Goal: Find specific page/section: Find specific page/section

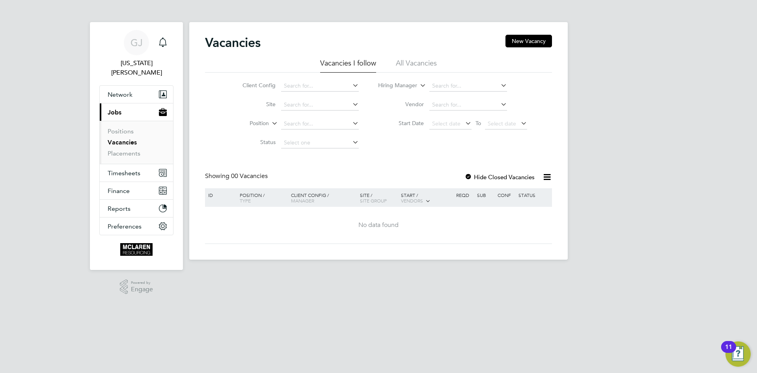
click at [127, 104] on button "Current page: Jobs" at bounding box center [136, 111] width 73 height 17
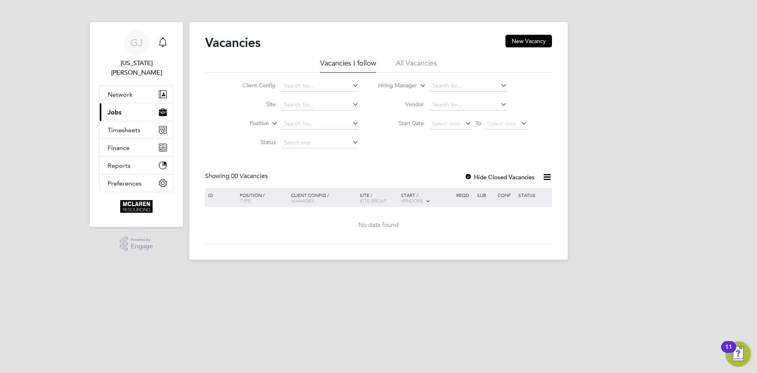
click at [127, 106] on button "Current page: Jobs" at bounding box center [136, 111] width 73 height 17
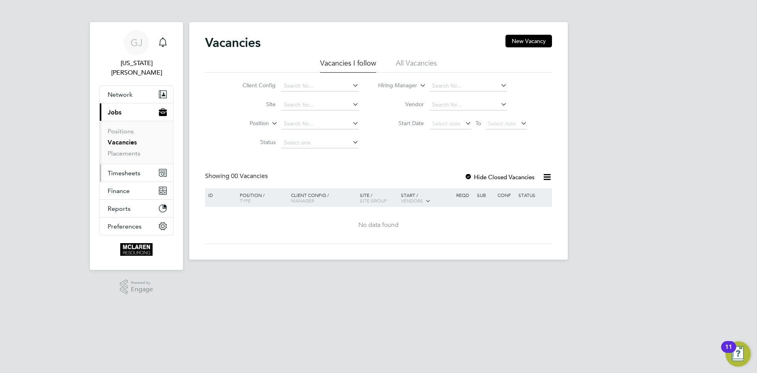
click at [121, 169] on span "Timesheets" at bounding box center [124, 172] width 33 height 7
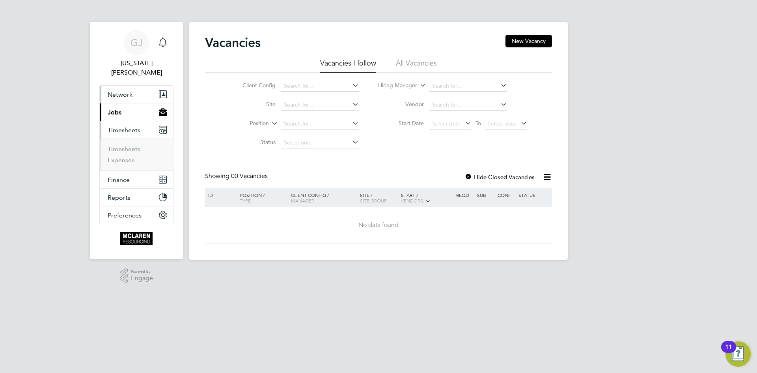
click at [120, 91] on span "Network" at bounding box center [120, 94] width 25 height 7
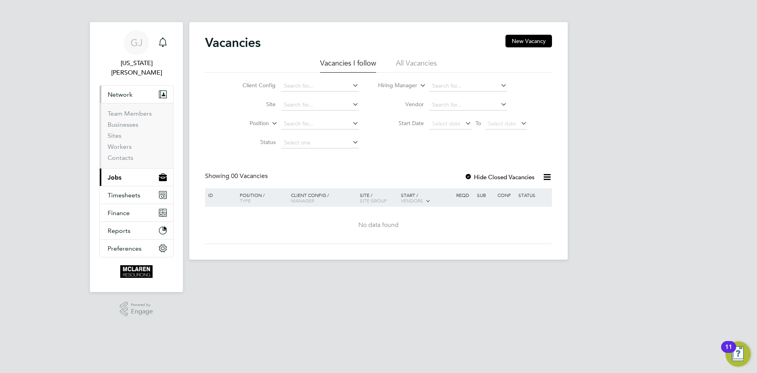
click at [112, 133] on li "Sites" at bounding box center [137, 137] width 59 height 11
click at [112, 143] on link "Workers" at bounding box center [120, 146] width 24 height 7
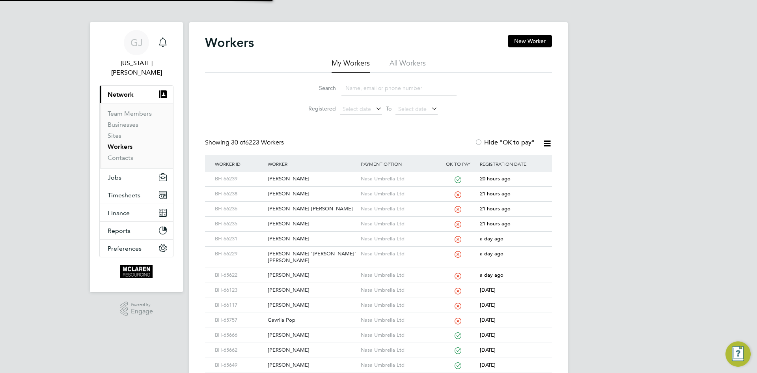
click at [356, 85] on input at bounding box center [399, 87] width 115 height 15
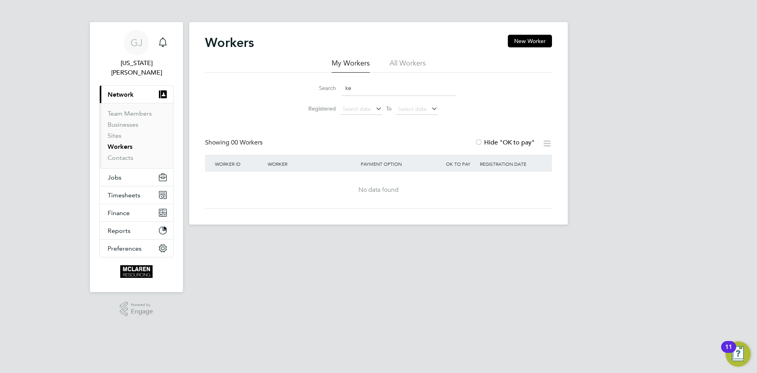
type input "k"
click at [391, 94] on input "07961 753014" at bounding box center [399, 87] width 115 height 15
type input "0"
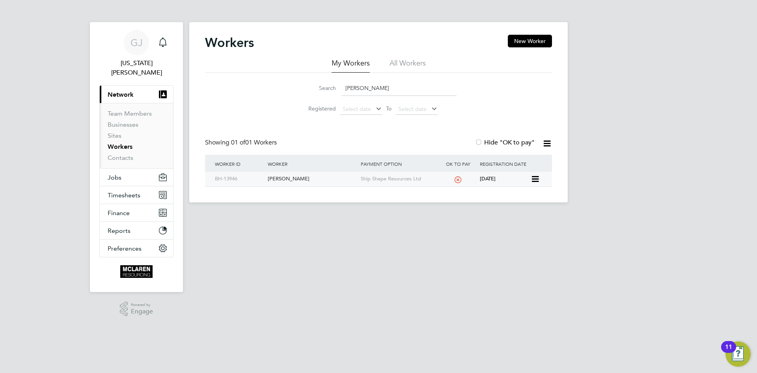
type input "[PERSON_NAME]"
click at [288, 179] on div "[PERSON_NAME]" at bounding box center [312, 179] width 93 height 15
